Goal: Complete application form

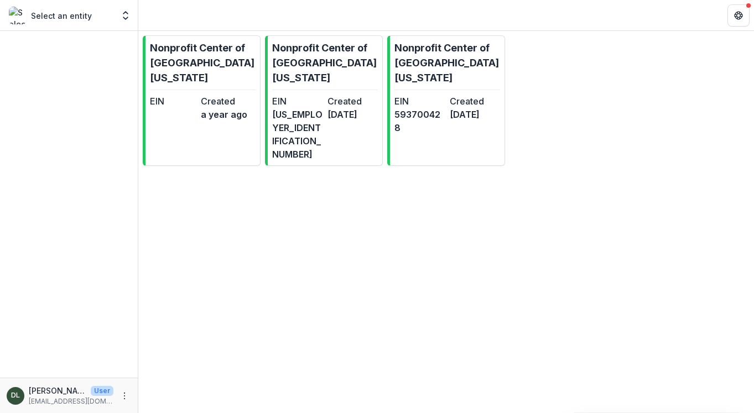
click at [71, 19] on p "Select an entity" at bounding box center [61, 16] width 61 height 12
click at [407, 63] on p "Nonprofit Center of [GEOGRAPHIC_DATA][US_STATE]" at bounding box center [448, 62] width 106 height 45
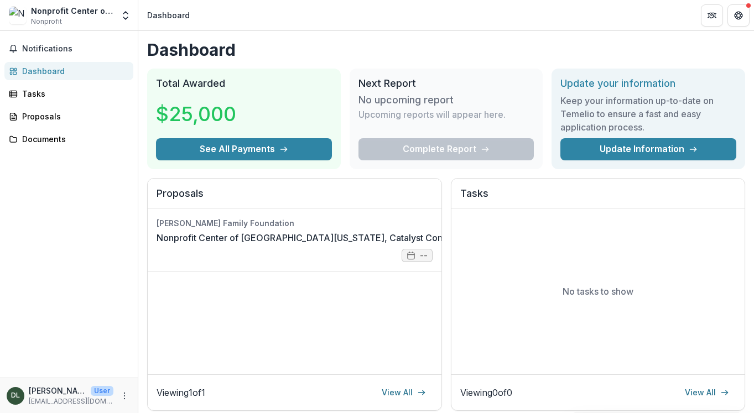
click at [40, 74] on div "Dashboard" at bounding box center [73, 71] width 102 height 12
click at [42, 123] on link "Proposals" at bounding box center [68, 116] width 129 height 18
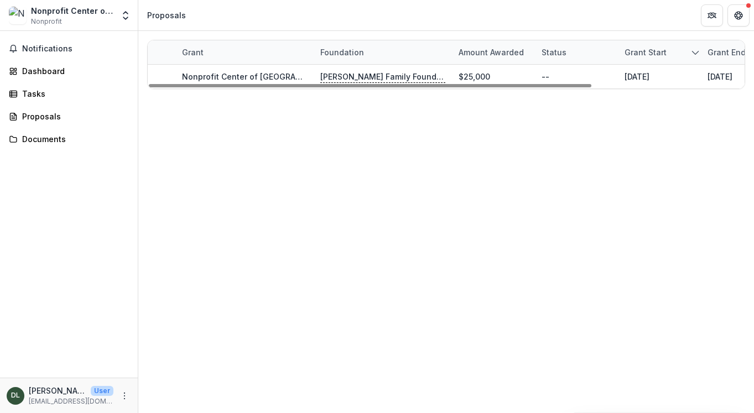
click at [63, 10] on div "Nonprofit Center of [GEOGRAPHIC_DATA][US_STATE]" at bounding box center [72, 11] width 82 height 12
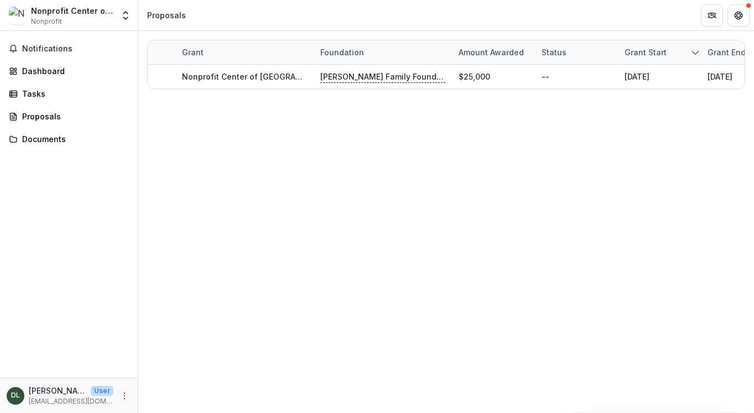
click at [12, 15] on img at bounding box center [18, 16] width 18 height 18
click at [28, 43] on button "Notifications" at bounding box center [68, 49] width 129 height 18
click at [37, 129] on div "Notifications Unread 0 Archived You don't have any unread notifications We'll n…" at bounding box center [69, 204] width 138 height 347
click at [37, 149] on div "Notifications Dashboard Tasks Proposals Documents" at bounding box center [69, 204] width 138 height 347
click at [33, 144] on div "Documents" at bounding box center [73, 139] width 102 height 12
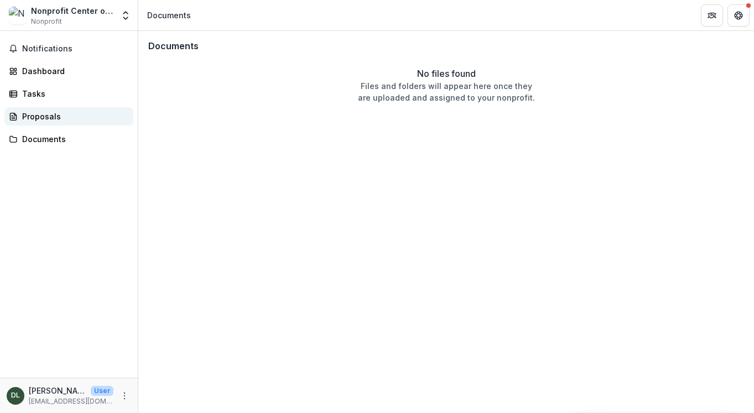
click at [33, 112] on div "Proposals" at bounding box center [73, 117] width 102 height 12
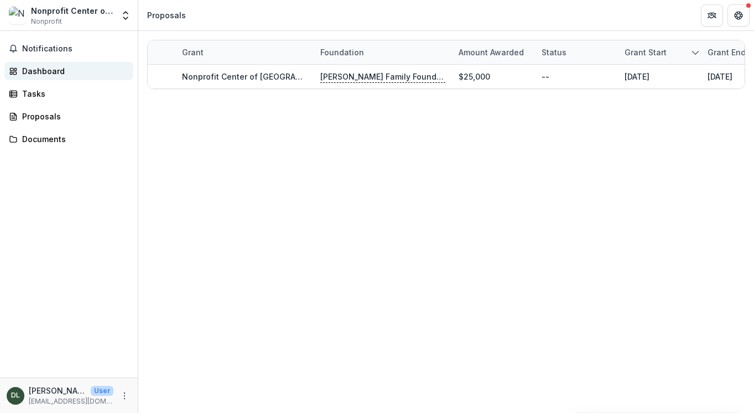
click at [33, 69] on div "Dashboard" at bounding box center [73, 71] width 102 height 12
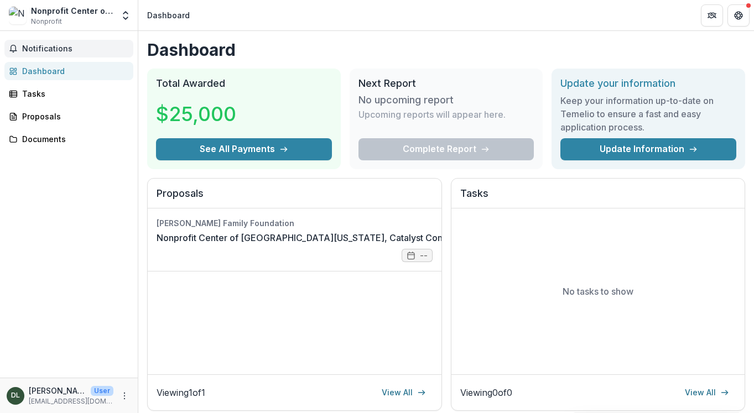
click at [34, 44] on span "Notifications" at bounding box center [75, 48] width 107 height 9
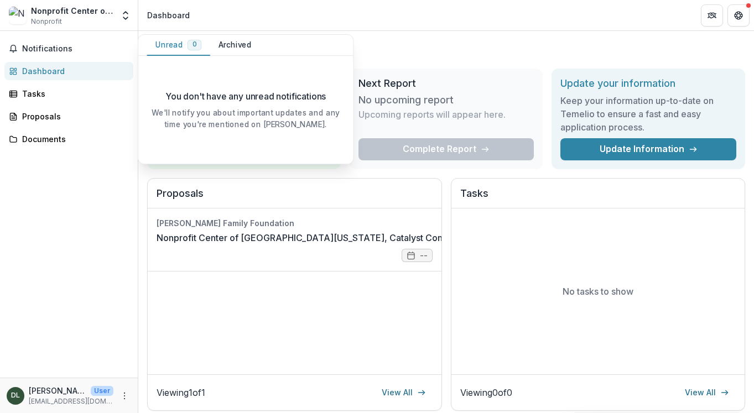
click at [19, 74] on link "Dashboard" at bounding box center [68, 71] width 129 height 18
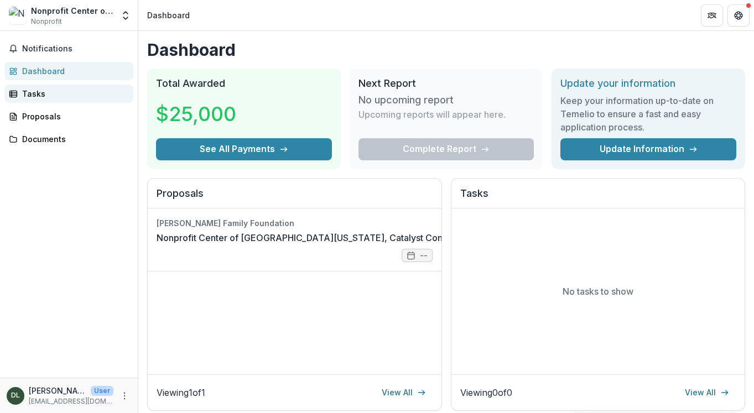
click at [24, 87] on link "Tasks" at bounding box center [68, 94] width 129 height 18
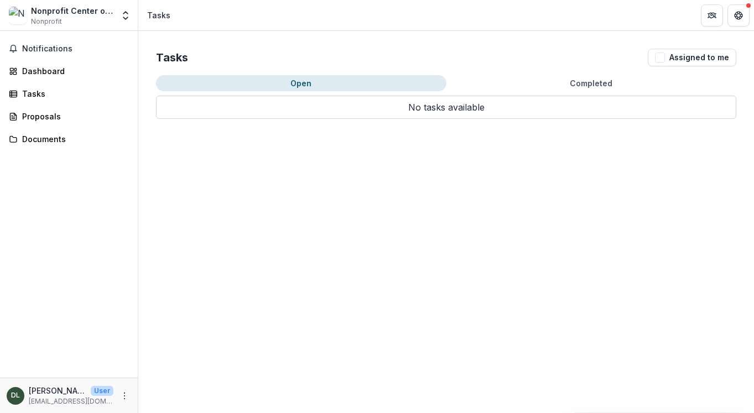
click at [595, 84] on button "Completed" at bounding box center [592, 83] width 291 height 16
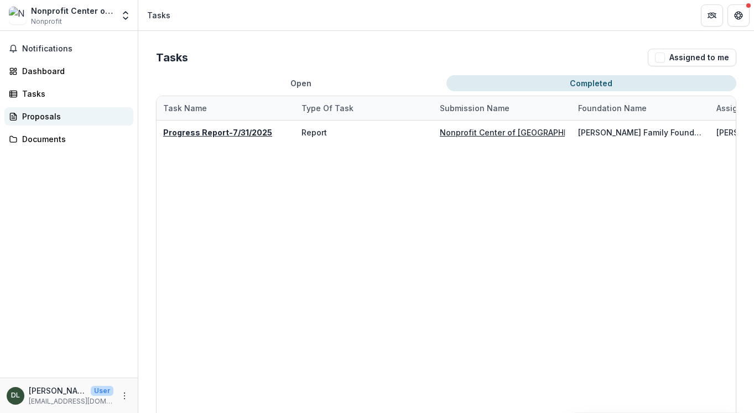
click at [51, 111] on div "Proposals" at bounding box center [73, 117] width 102 height 12
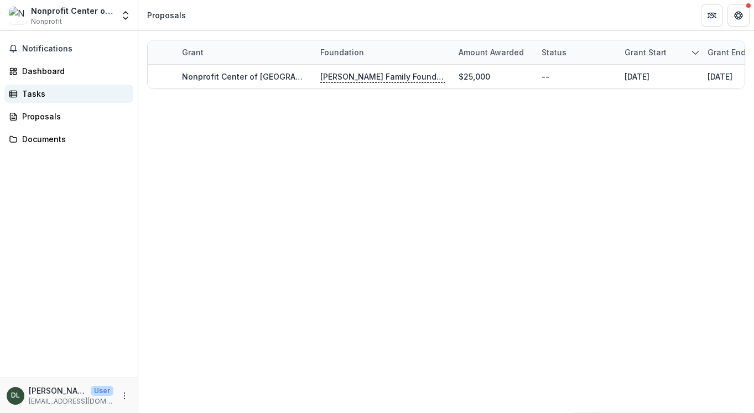
click at [31, 96] on div "Tasks" at bounding box center [73, 94] width 102 height 12
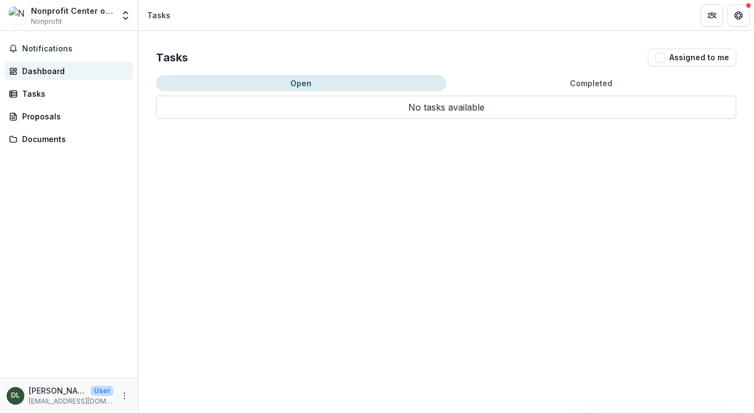
click at [39, 67] on div "Dashboard" at bounding box center [73, 71] width 102 height 12
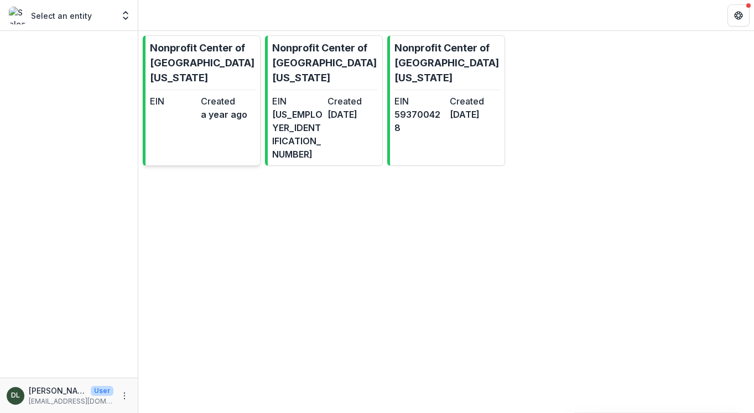
click at [218, 95] on dt "Created" at bounding box center [224, 101] width 46 height 13
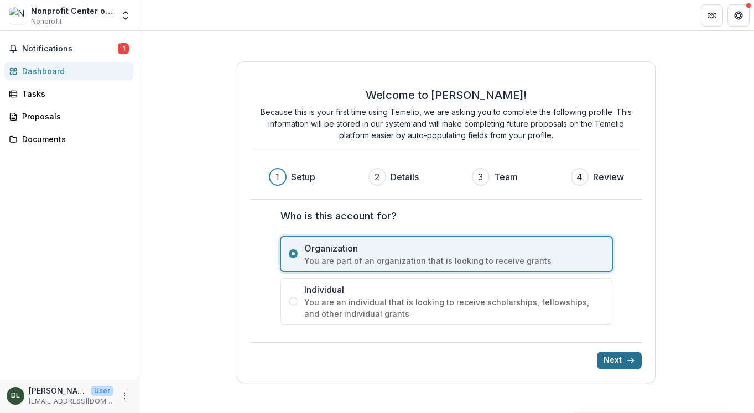
click at [612, 361] on button "Next" at bounding box center [619, 361] width 45 height 18
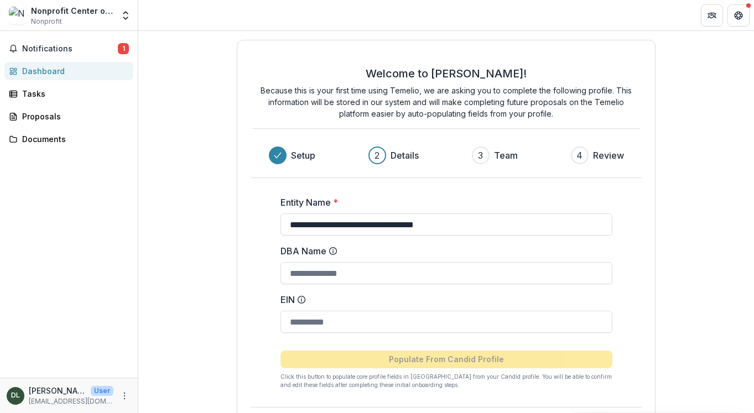
scroll to position [44, 0]
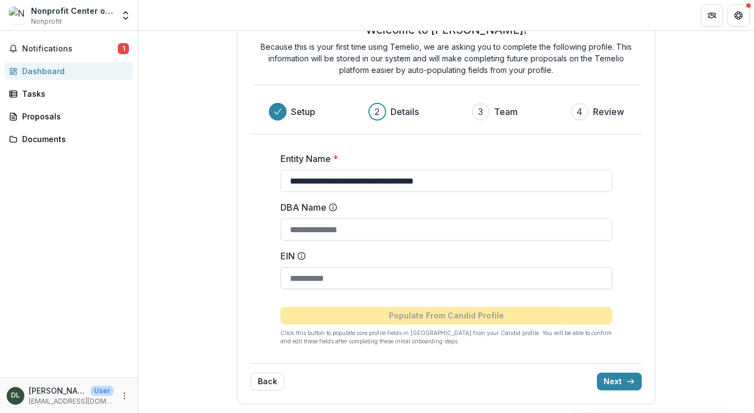
click at [336, 272] on input "EIN" at bounding box center [447, 278] width 332 height 22
click at [110, 14] on div "Nonprofit Center of [GEOGRAPHIC_DATA][US_STATE]" at bounding box center [72, 11] width 82 height 12
click at [31, 94] on div "Tasks" at bounding box center [73, 94] width 102 height 12
click at [49, 140] on div "Documents" at bounding box center [73, 139] width 102 height 12
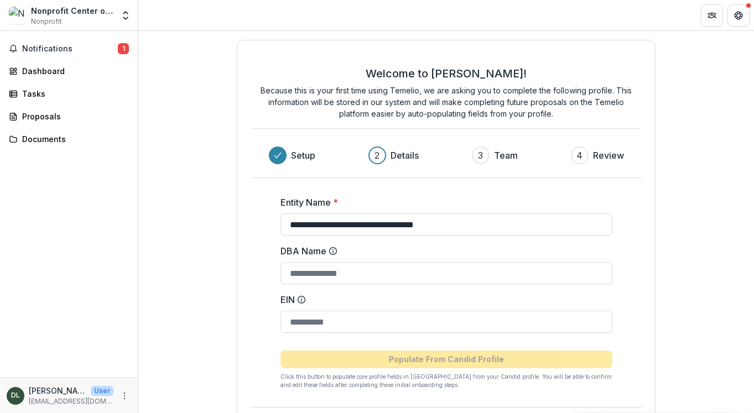
scroll to position [44, 0]
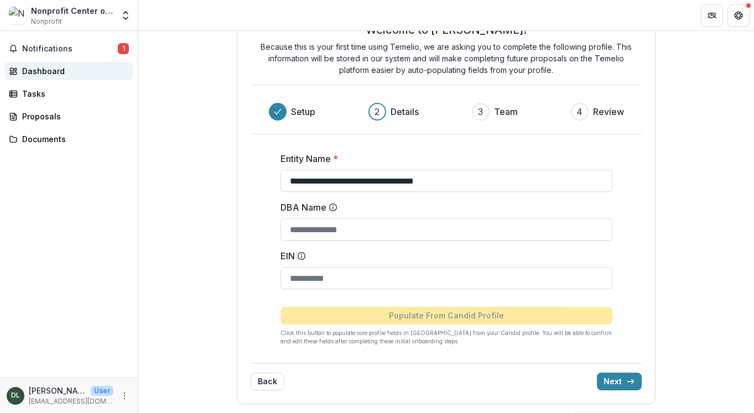
click at [42, 75] on div "Dashboard" at bounding box center [73, 71] width 102 height 12
click at [37, 51] on span "Notifications" at bounding box center [70, 48] width 96 height 9
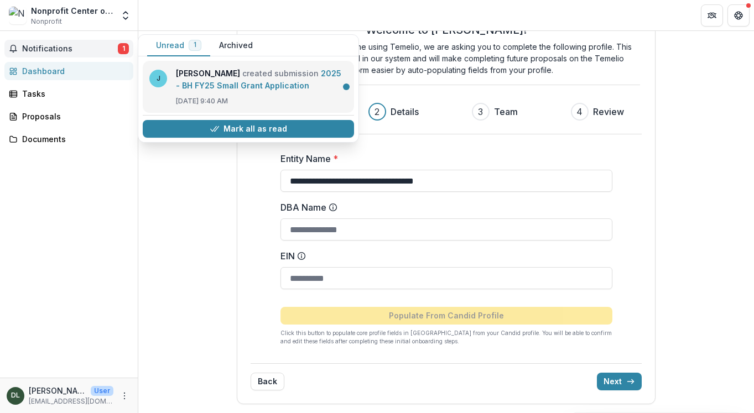
click at [210, 86] on link "2025 - BH FY25 Small Grant Application" at bounding box center [259, 80] width 166 height 22
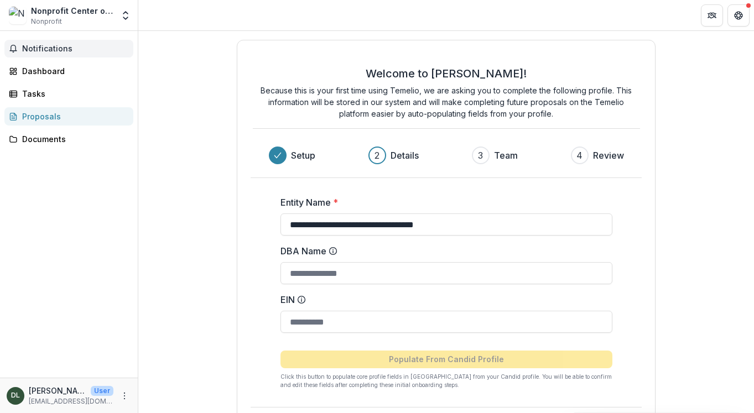
click at [52, 48] on span "Notifications" at bounding box center [75, 48] width 107 height 9
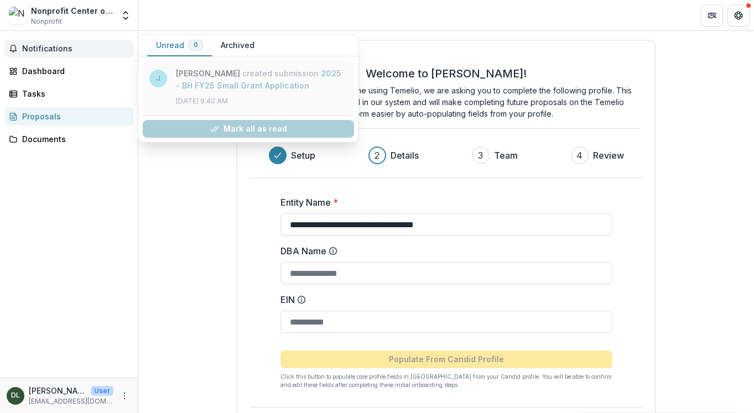
click at [224, 87] on link "2025 - BH FY25 Small Grant Application" at bounding box center [259, 80] width 166 height 22
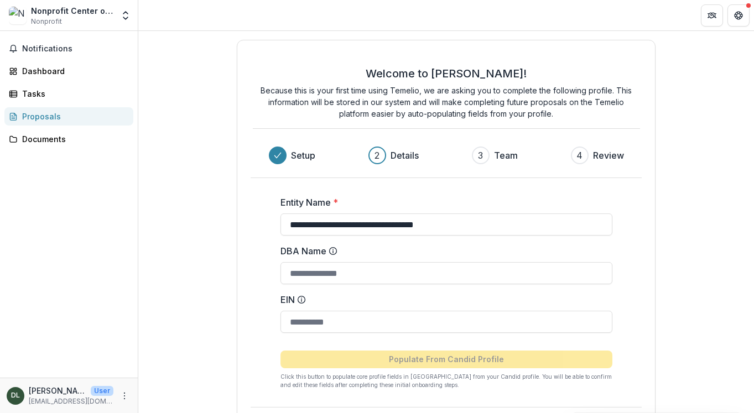
click at [70, 38] on div "Notifications Dashboard Tasks Proposals Documents" at bounding box center [69, 204] width 138 height 347
click at [60, 59] on div "Notifications Dashboard Tasks Proposals Documents" at bounding box center [69, 204] width 138 height 347
click at [58, 70] on div "Dashboard" at bounding box center [73, 71] width 102 height 12
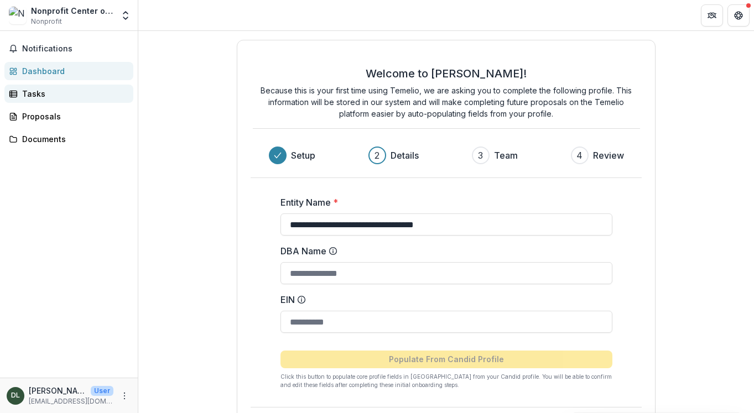
click at [40, 90] on div "Tasks" at bounding box center [73, 94] width 102 height 12
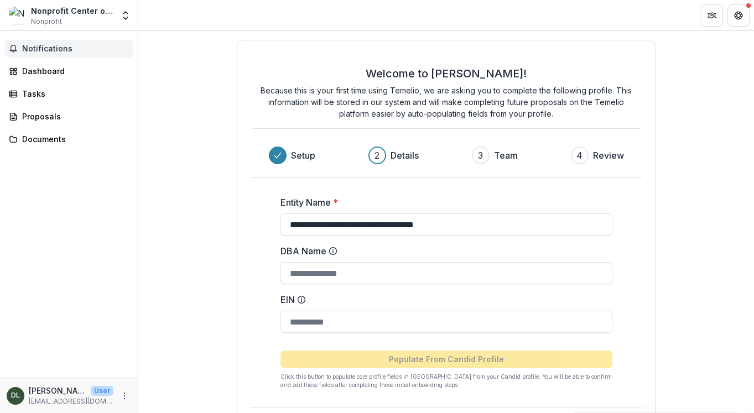
click at [40, 45] on span "Notifications" at bounding box center [75, 48] width 107 height 9
click at [39, 24] on span "Nonprofit" at bounding box center [46, 22] width 31 height 10
click at [110, 14] on div "Nonprofit Center of [GEOGRAPHIC_DATA][US_STATE]" at bounding box center [72, 11] width 82 height 12
click at [37, 94] on div "Tasks" at bounding box center [73, 94] width 102 height 12
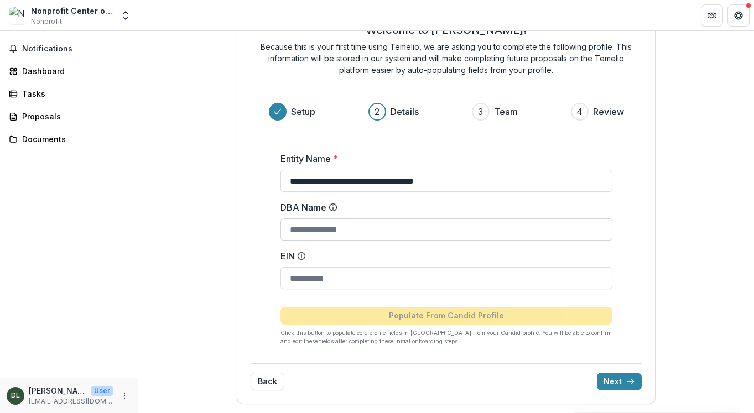
click at [349, 232] on input "DBA Name" at bounding box center [447, 230] width 332 height 22
click at [345, 269] on input "EIN" at bounding box center [447, 278] width 332 height 22
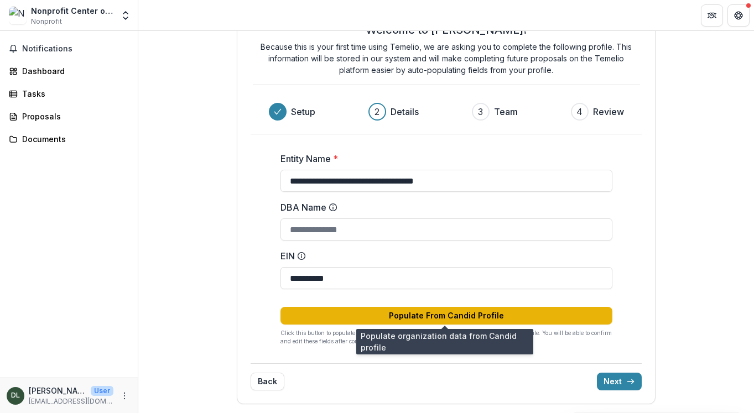
type input "**********"
click at [515, 319] on button "Populate From Candid Profile" at bounding box center [447, 316] width 332 height 18
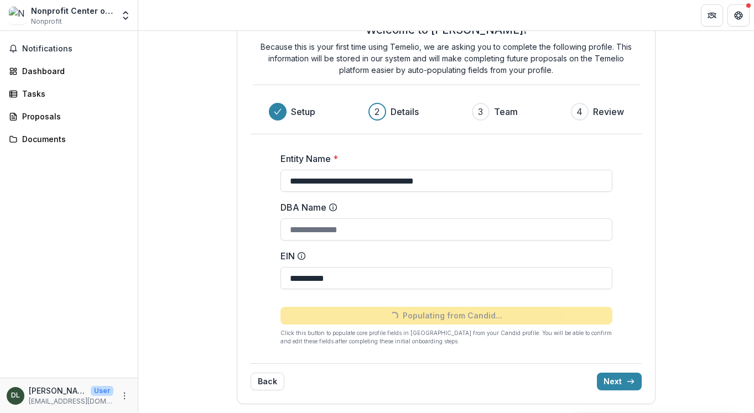
type input "**********"
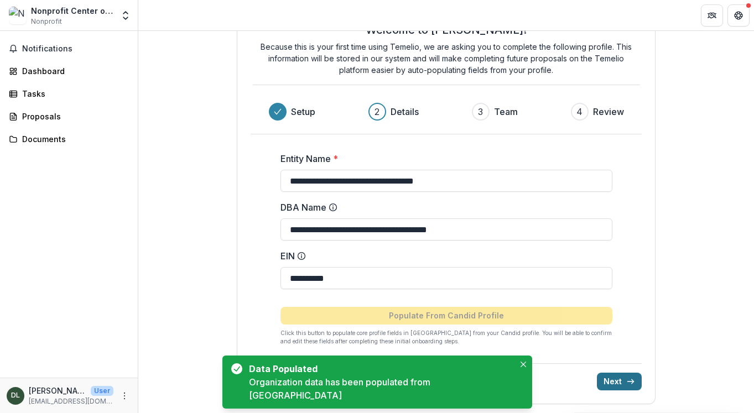
click at [608, 379] on button "Next" at bounding box center [619, 382] width 45 height 18
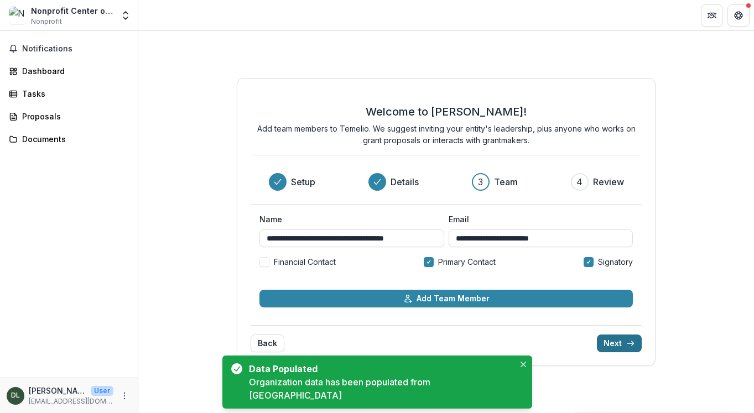
scroll to position [0, 0]
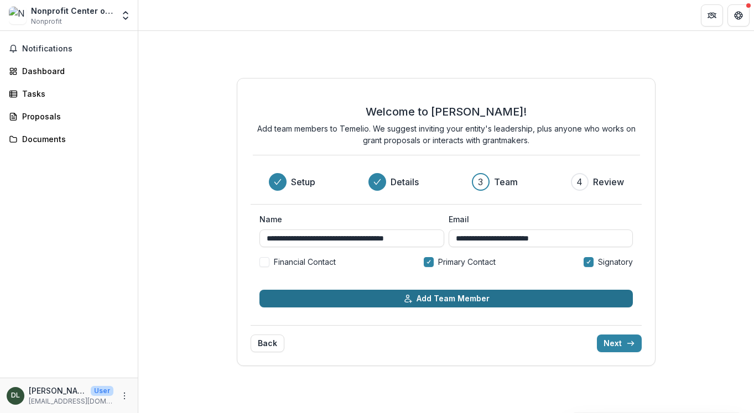
click at [442, 302] on button "Add Team Member" at bounding box center [447, 299] width 374 height 18
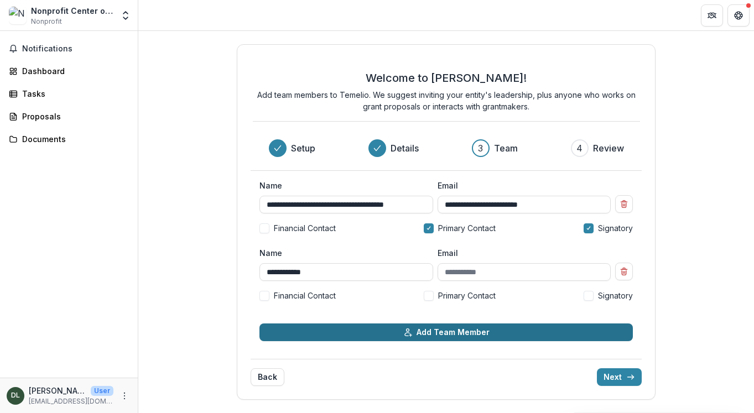
type input "**********"
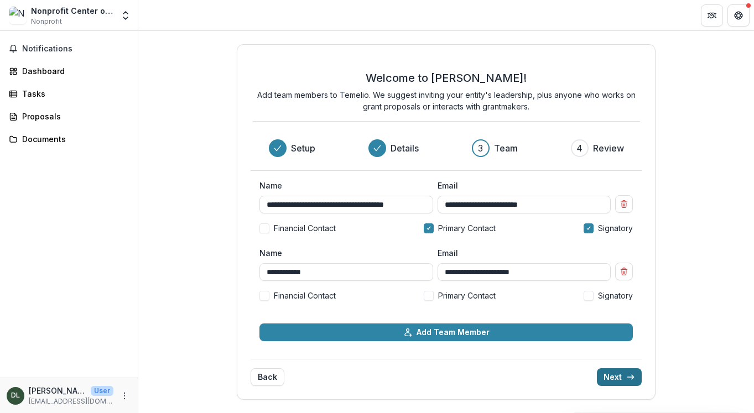
type input "**********"
click at [608, 381] on button "Next" at bounding box center [619, 378] width 45 height 18
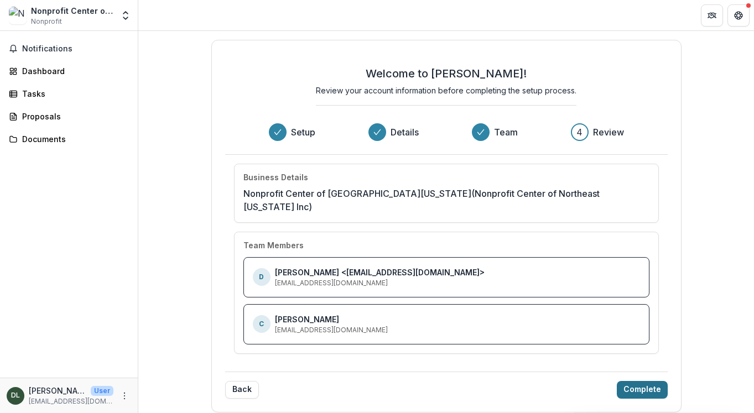
click at [617, 384] on button "Complete" at bounding box center [642, 390] width 51 height 18
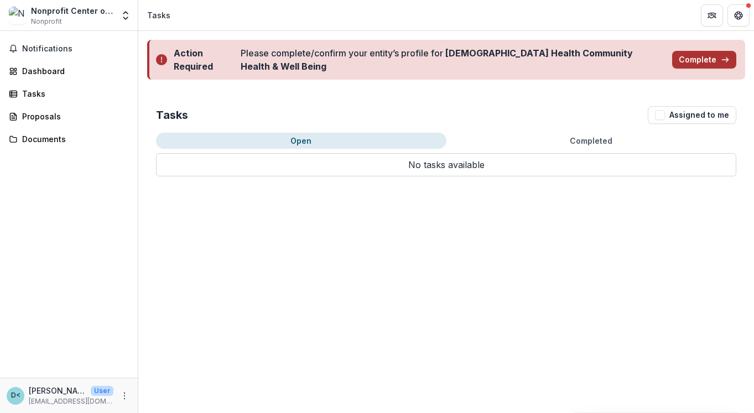
click at [684, 56] on button "Complete" at bounding box center [705, 60] width 64 height 18
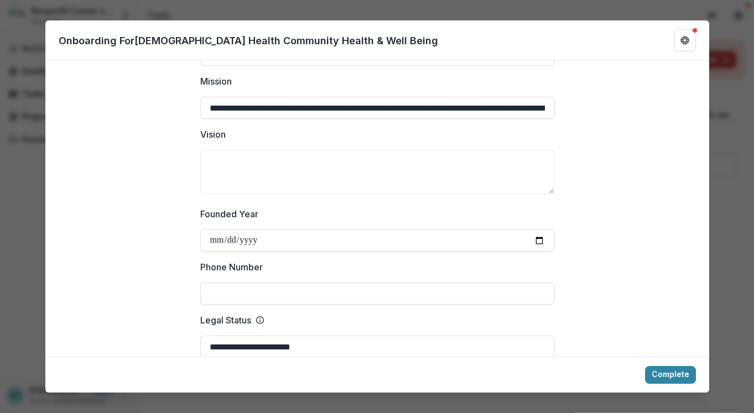
scroll to position [316, 0]
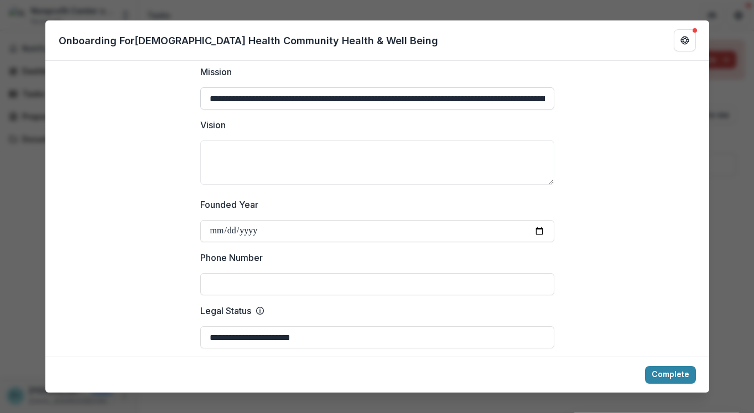
click at [482, 98] on input "**********" at bounding box center [377, 98] width 354 height 22
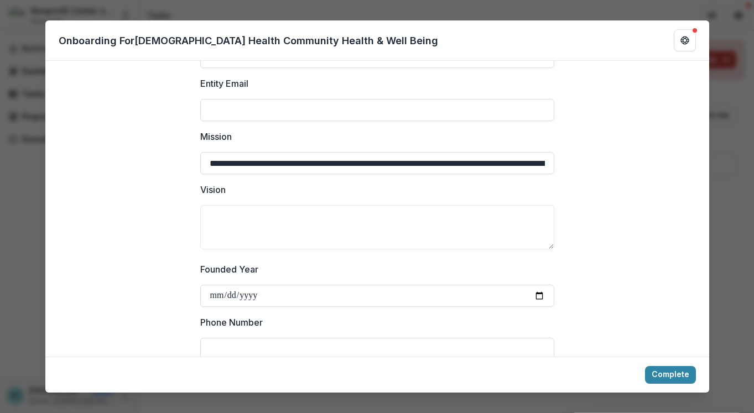
scroll to position [244, 0]
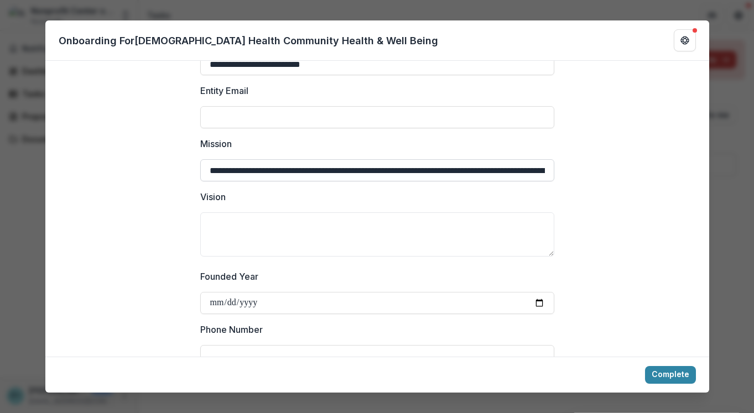
click at [454, 169] on input "**********" at bounding box center [377, 170] width 354 height 22
click at [530, 169] on input "**********" at bounding box center [377, 170] width 354 height 22
drag, startPoint x: 531, startPoint y: 170, endPoint x: 768, endPoint y: 179, distance: 237.6
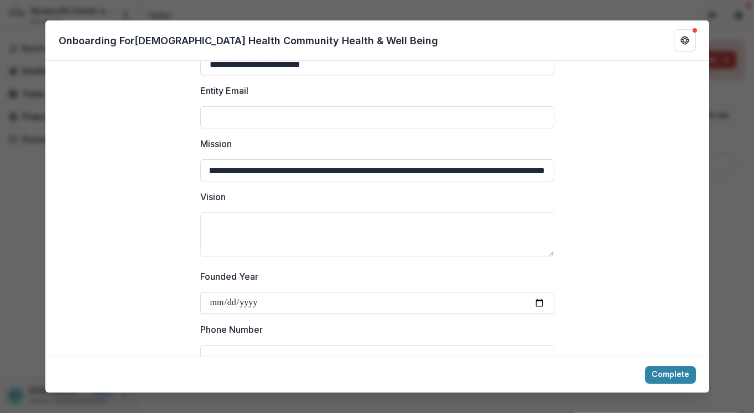
click at [754, 179] on html "**********" at bounding box center [377, 206] width 754 height 413
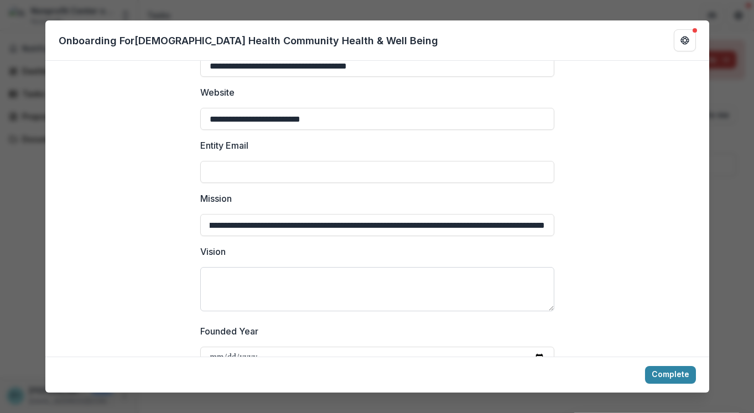
scroll to position [0, 501]
type input "**********"
click at [287, 273] on textarea "Vision" at bounding box center [377, 289] width 354 height 44
paste textarea "**********"
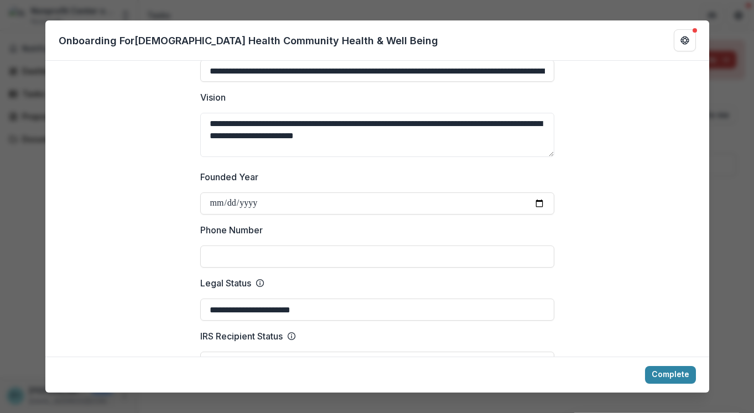
scroll to position [347, 0]
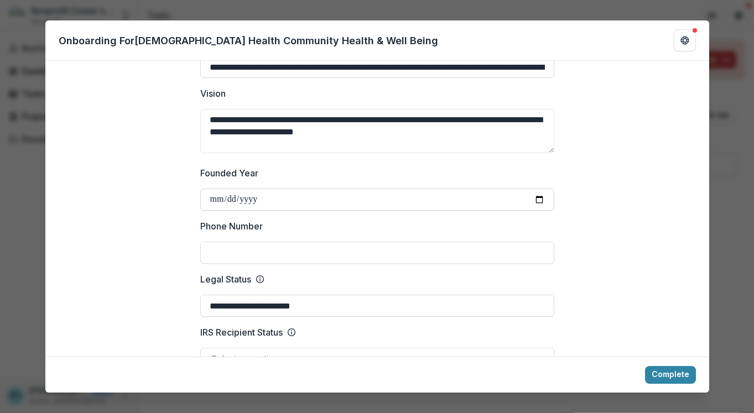
type textarea "**********"
click at [284, 204] on input "Founded Year" at bounding box center [377, 200] width 354 height 22
click at [265, 200] on input "Founded Year" at bounding box center [377, 200] width 354 height 22
click at [251, 252] on input "Phone Number" at bounding box center [377, 253] width 354 height 22
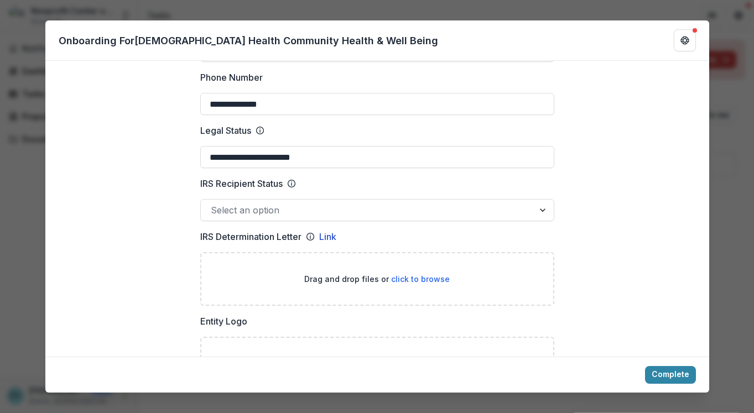
scroll to position [497, 0]
type input "**********"
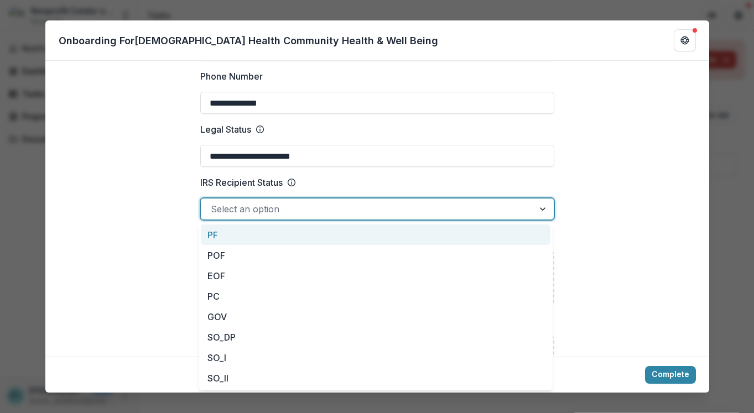
click at [296, 218] on div "Select an option" at bounding box center [367, 209] width 333 height 18
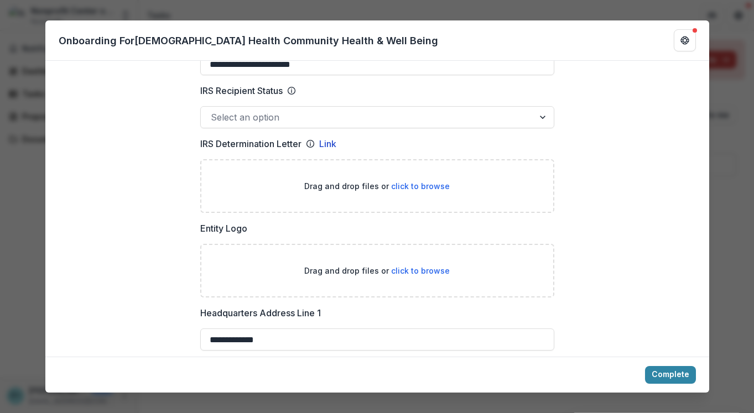
scroll to position [591, 0]
